Goal: Information Seeking & Learning: Learn about a topic

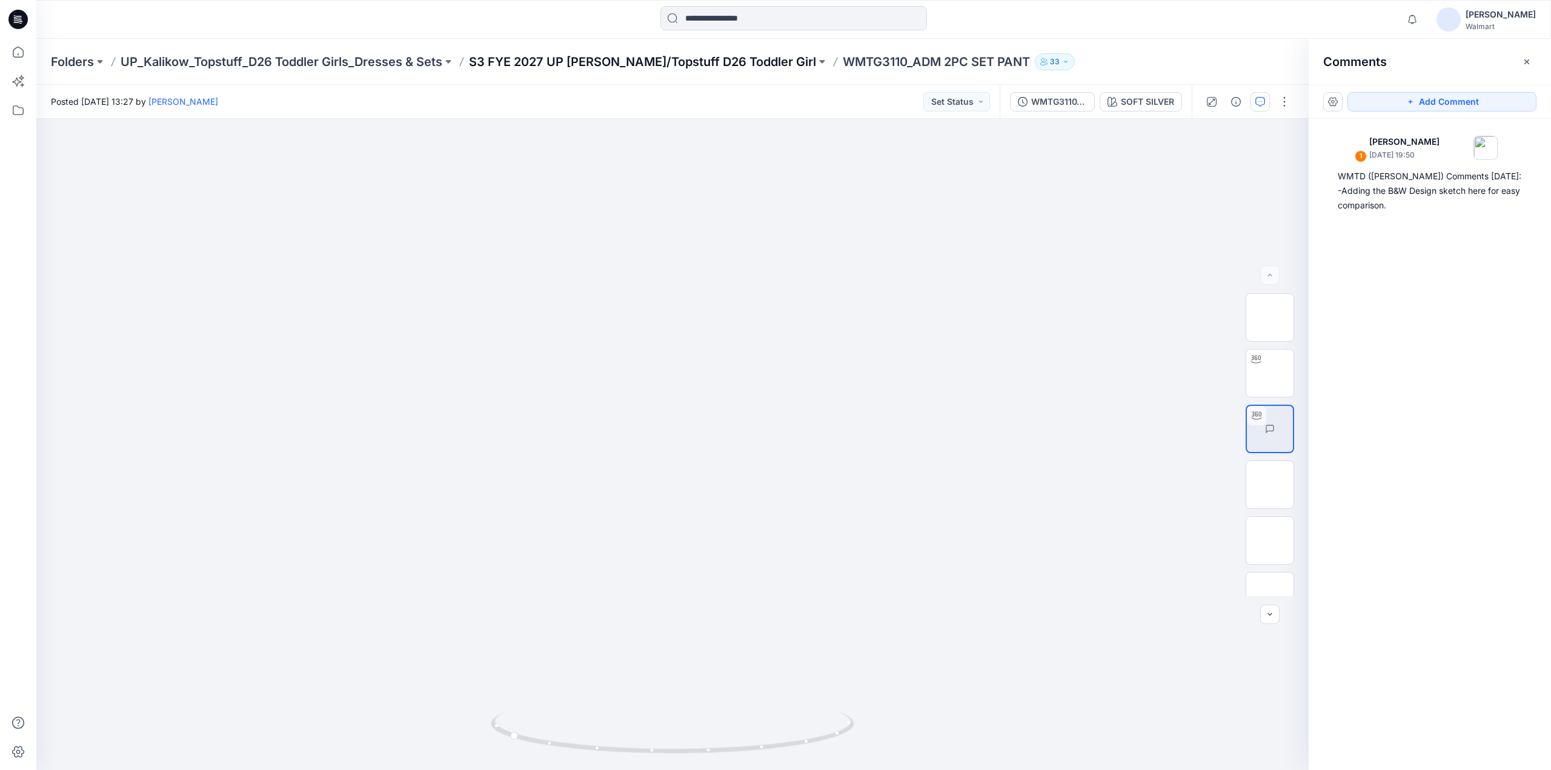
click at [628, 62] on p "S3 FYE 2027 UP [PERSON_NAME]/Topstuff D26 Toddler Girl" at bounding box center [642, 61] width 347 height 17
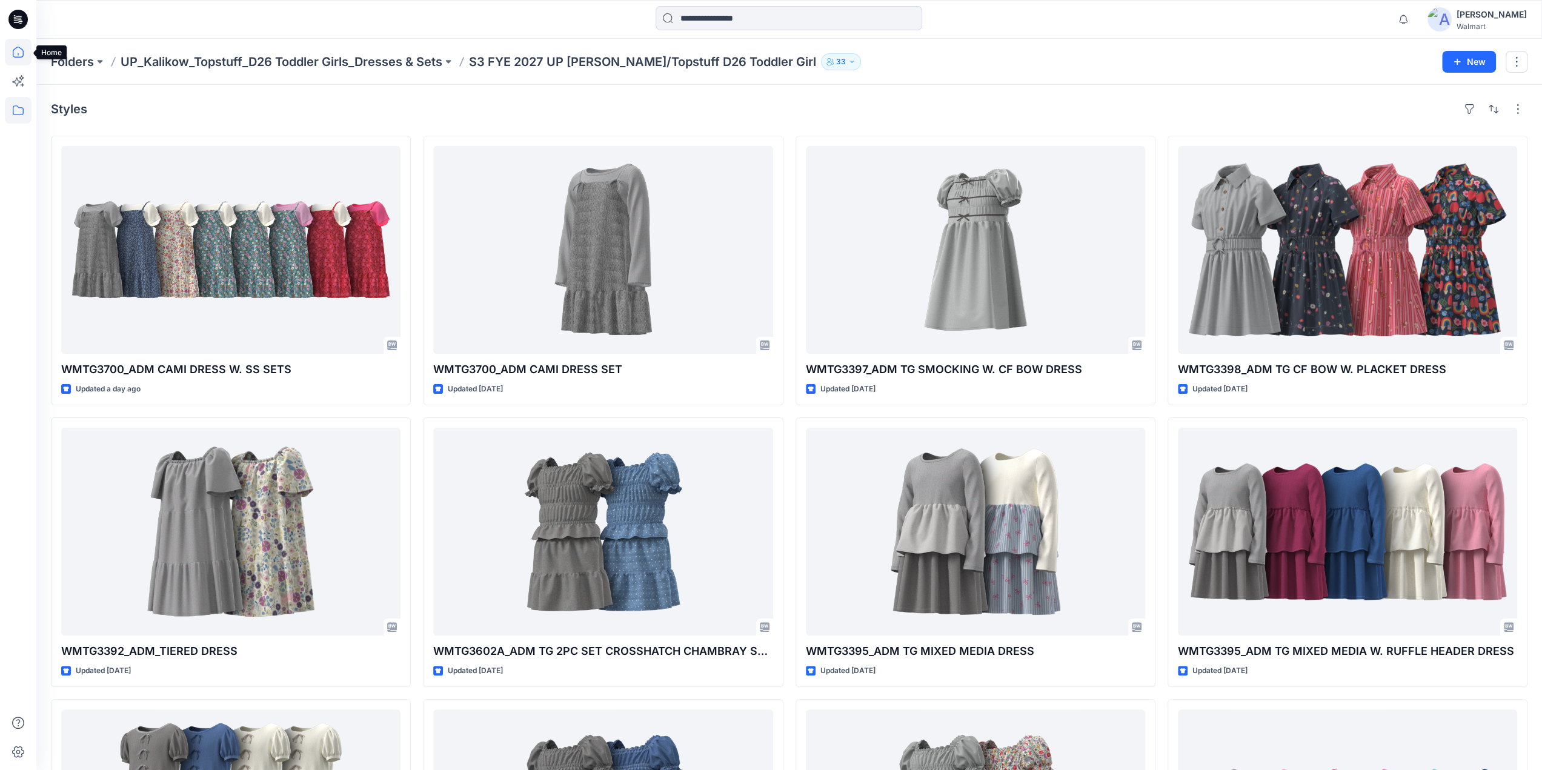
click at [24, 53] on icon at bounding box center [18, 52] width 27 height 27
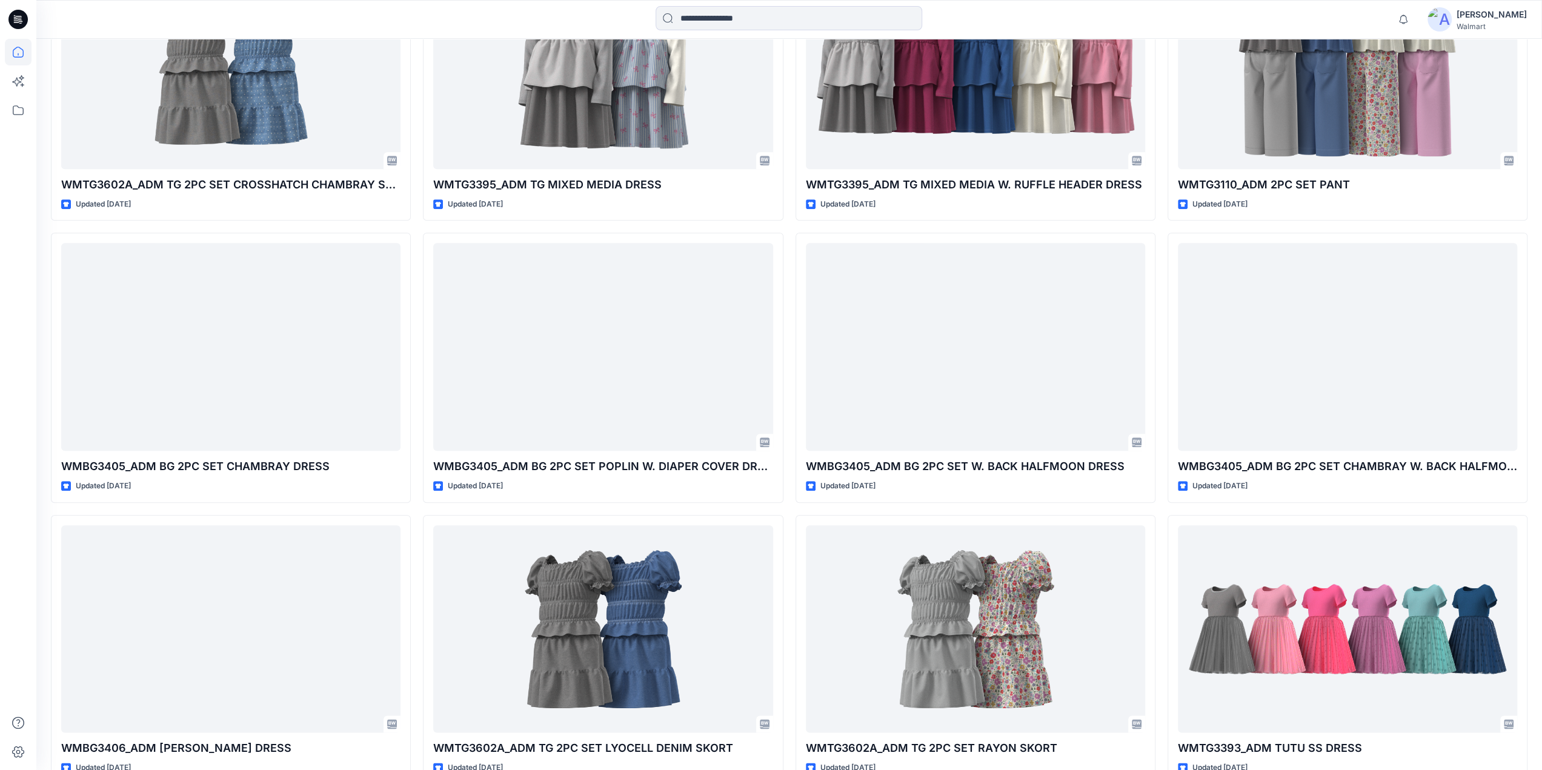
scroll to position [1078, 0]
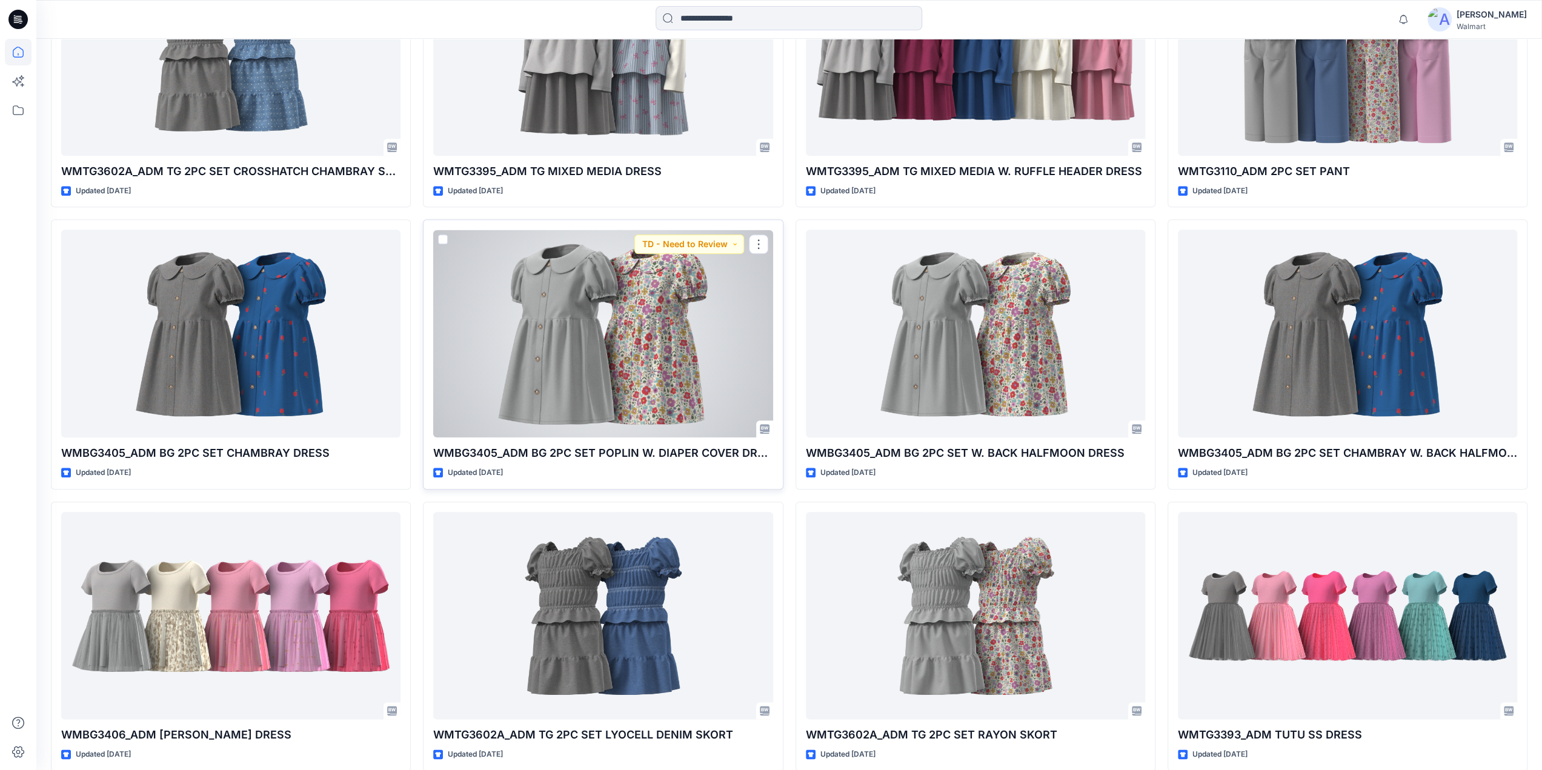
click at [655, 313] on div at bounding box center [602, 334] width 339 height 208
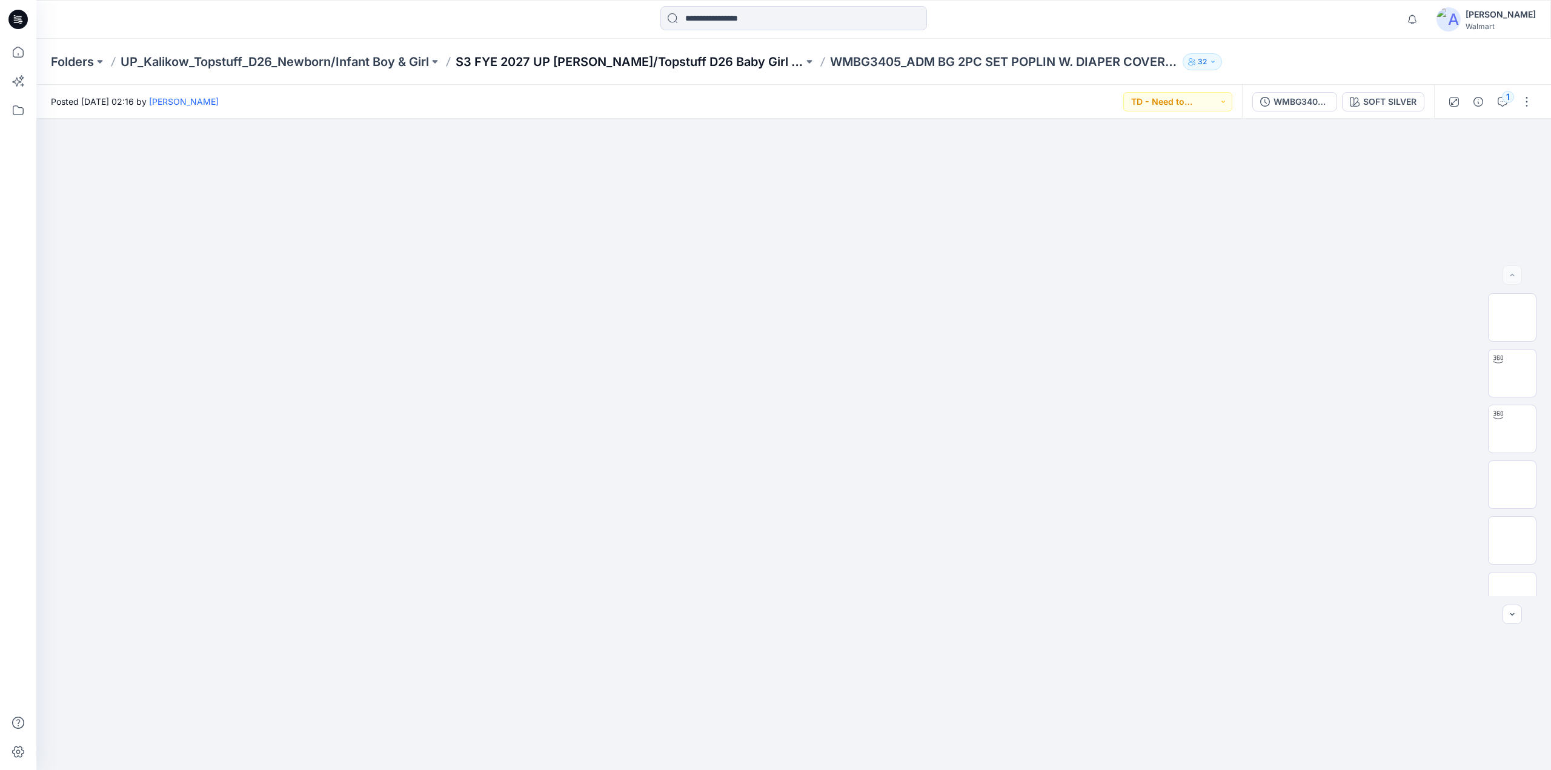
click at [718, 61] on p "S3 FYE 2027 UP [PERSON_NAME]/Topstuff D26 Baby Girl & Boy" at bounding box center [630, 61] width 348 height 17
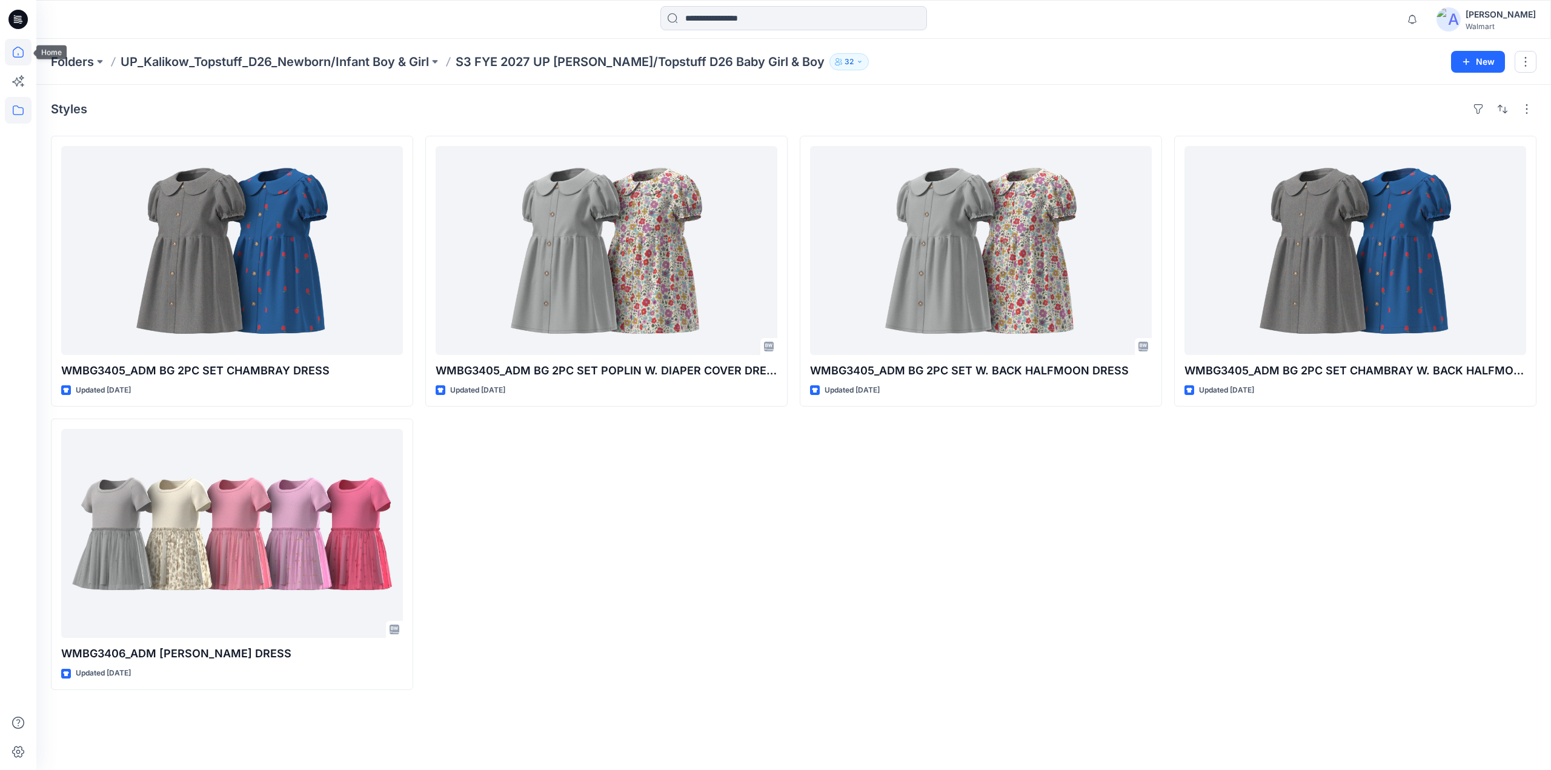
click at [15, 55] on icon at bounding box center [18, 52] width 27 height 27
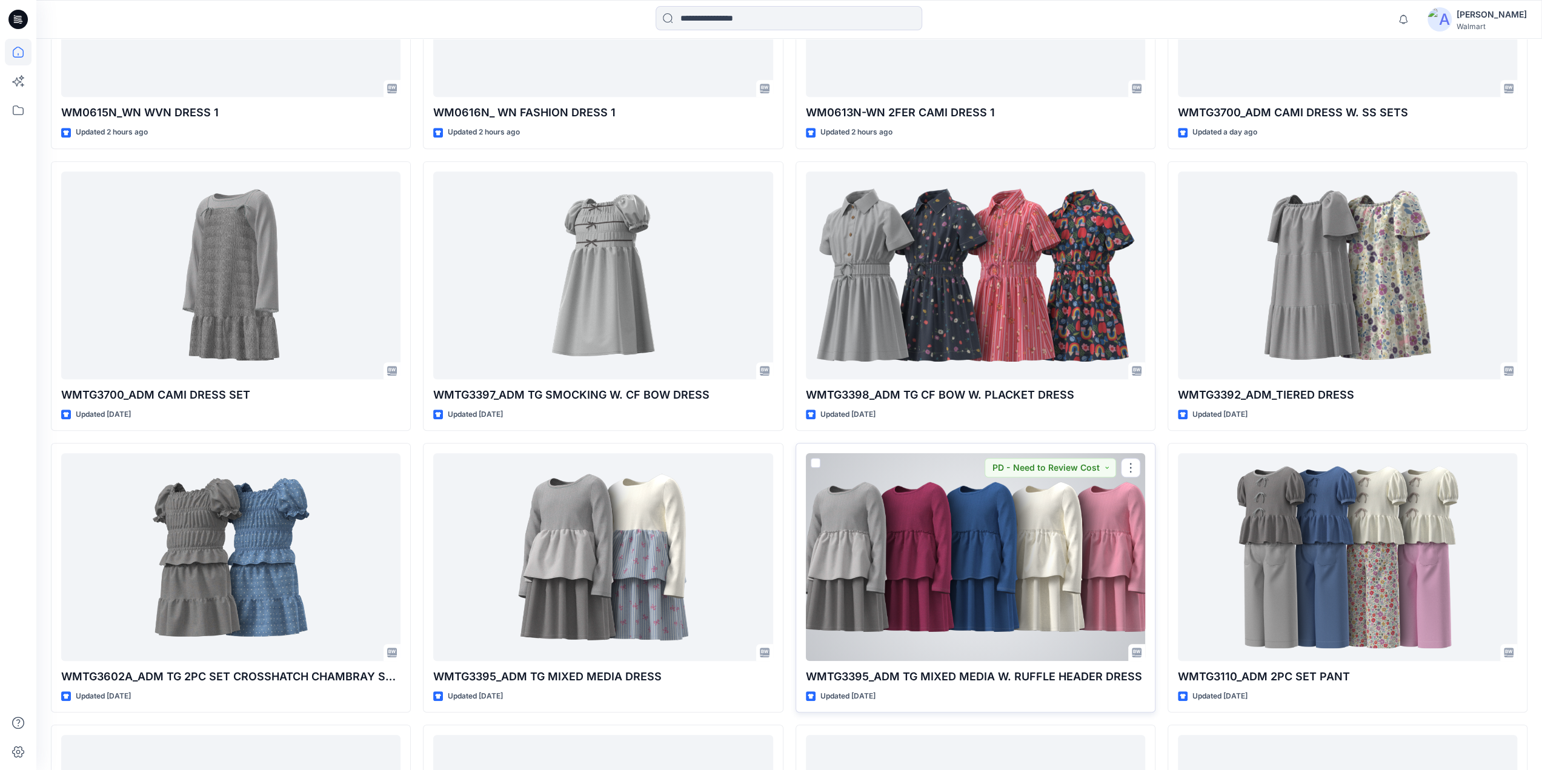
scroll to position [1417, 0]
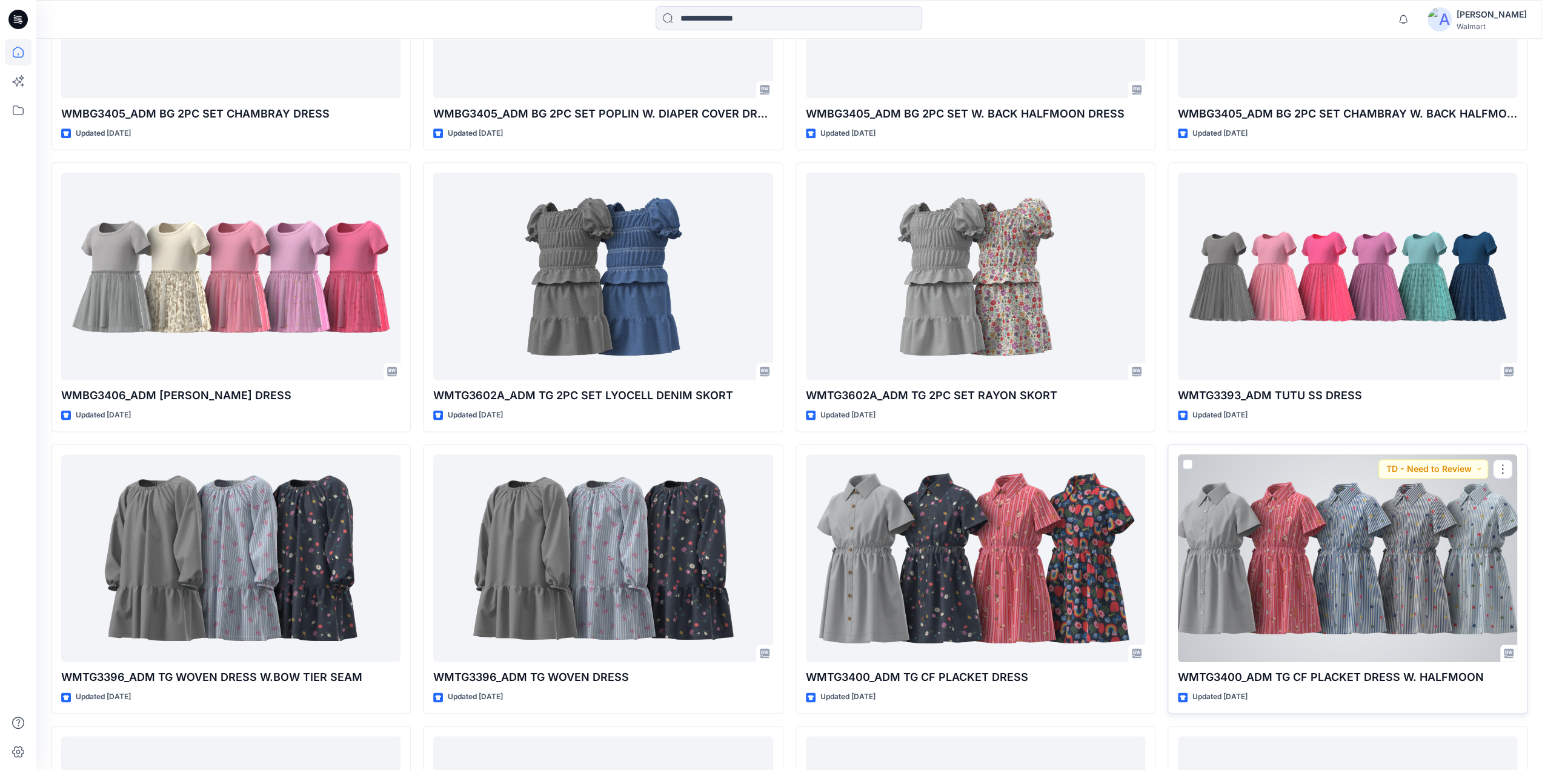
click at [1252, 517] on div at bounding box center [1347, 558] width 339 height 208
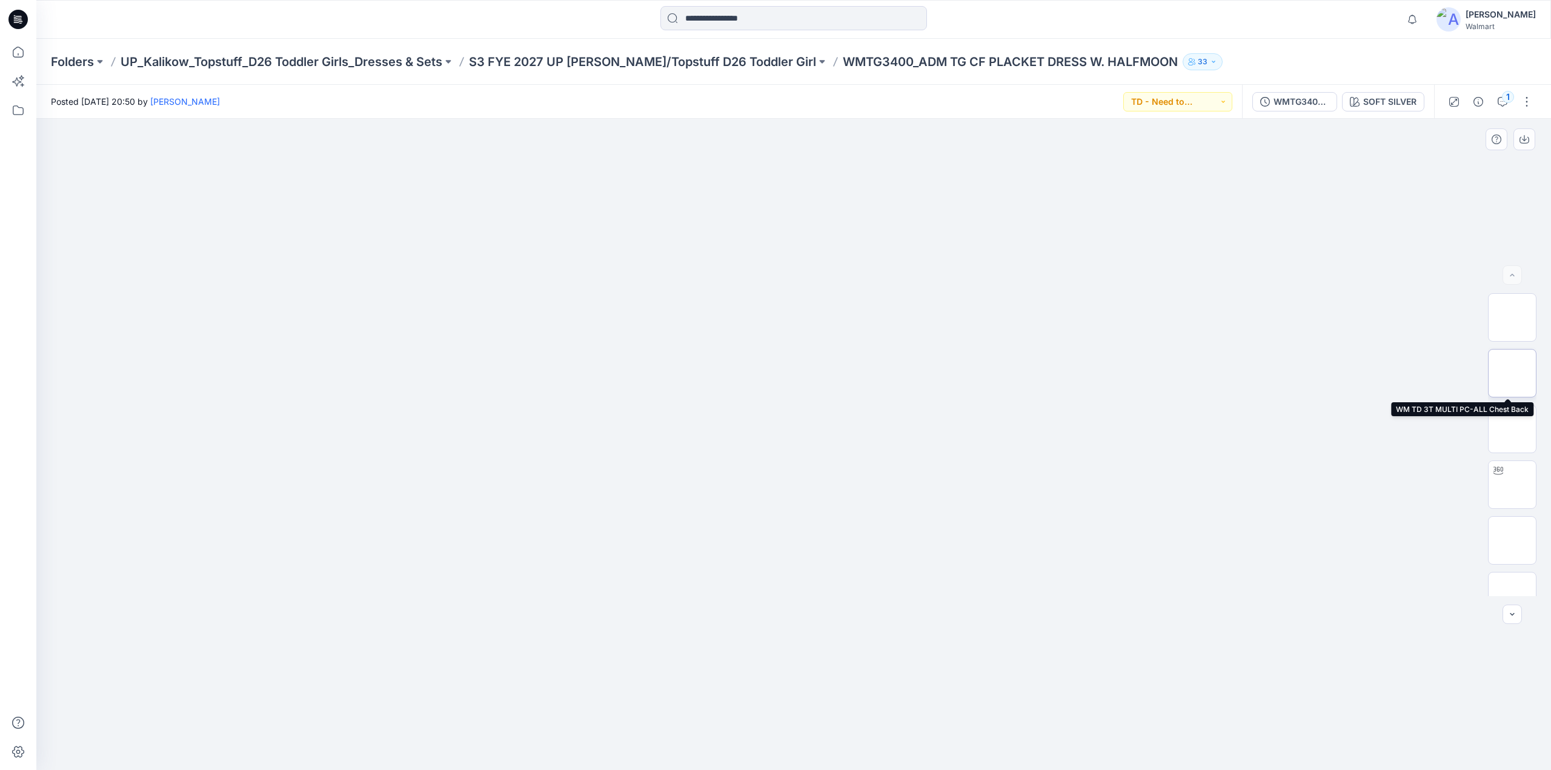
click at [1512, 373] on img at bounding box center [1512, 373] width 0 height 0
click at [1512, 317] on img at bounding box center [1512, 317] width 0 height 0
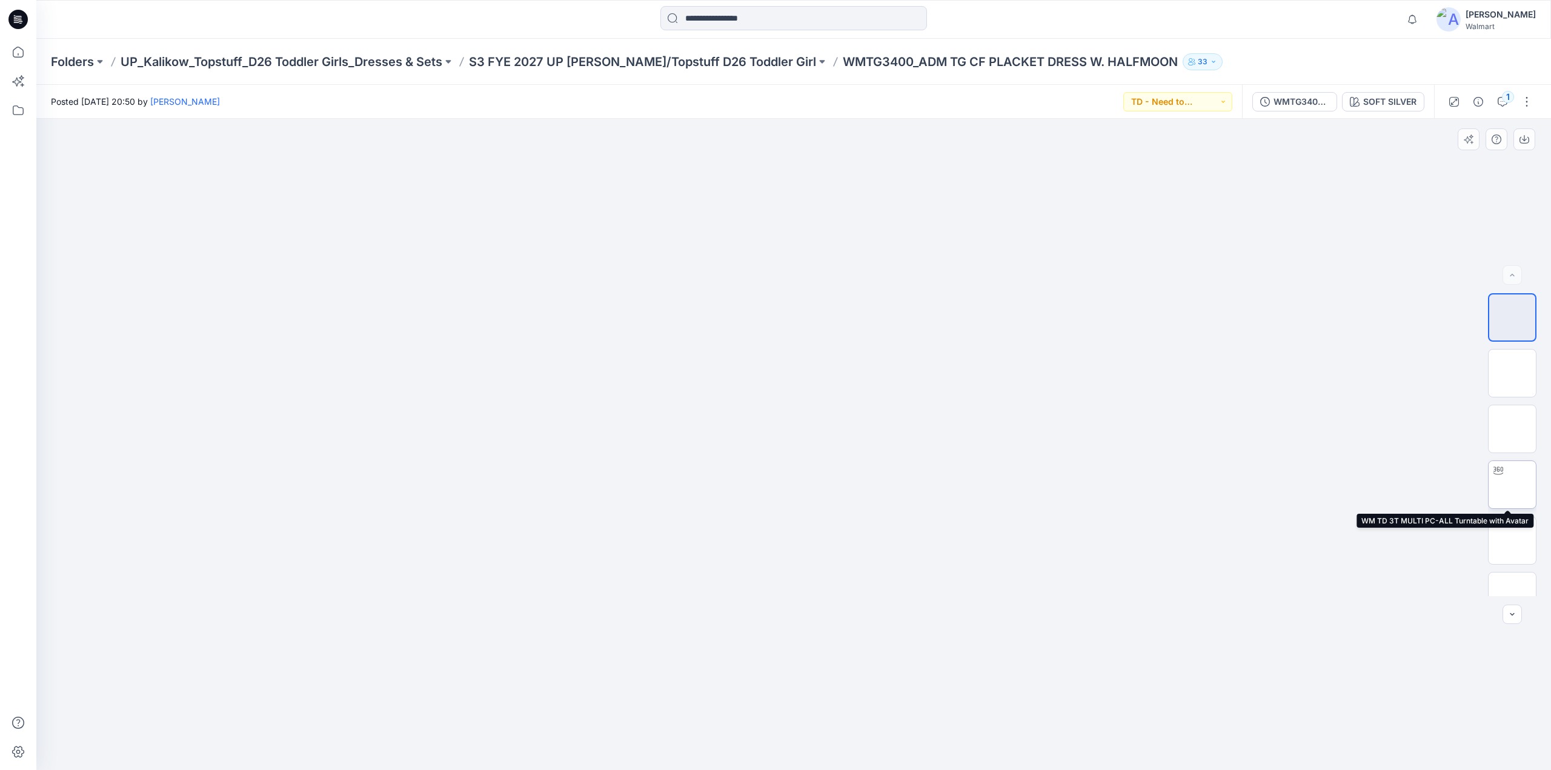
click at [1512, 485] on img at bounding box center [1512, 485] width 0 height 0
